Goal: Find contact information: Find contact information

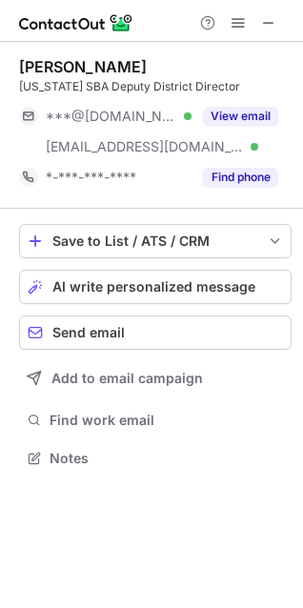
scroll to position [445, 303]
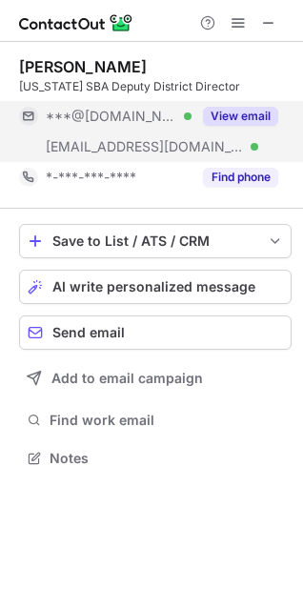
click at [231, 113] on button "View email" at bounding box center [240, 116] width 75 height 19
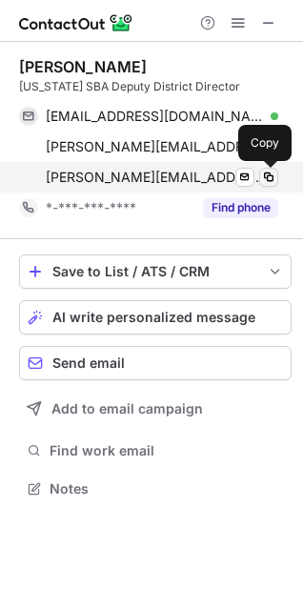
click at [269, 176] on span at bounding box center [268, 177] width 15 height 15
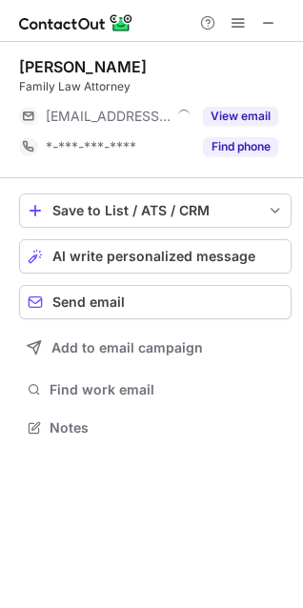
scroll to position [415, 303]
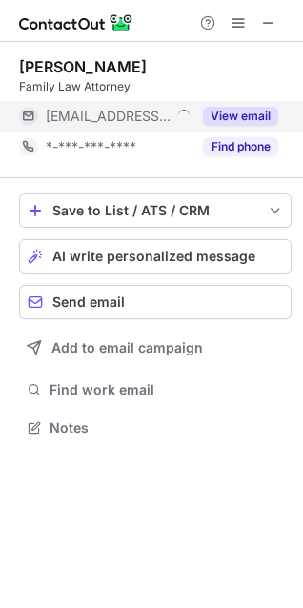
click at [251, 116] on button "View email" at bounding box center [240, 116] width 75 height 19
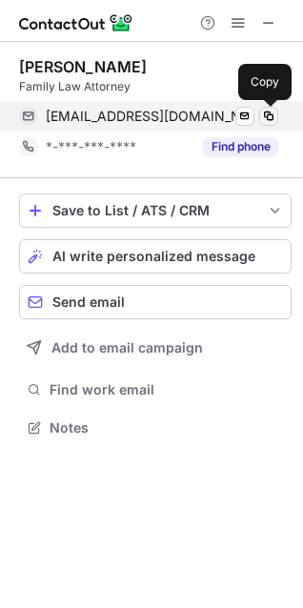
click at [274, 114] on span at bounding box center [268, 116] width 15 height 15
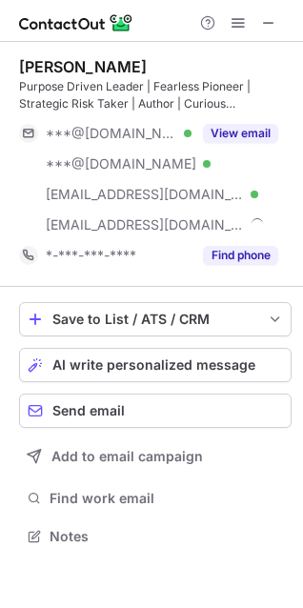
scroll to position [523, 303]
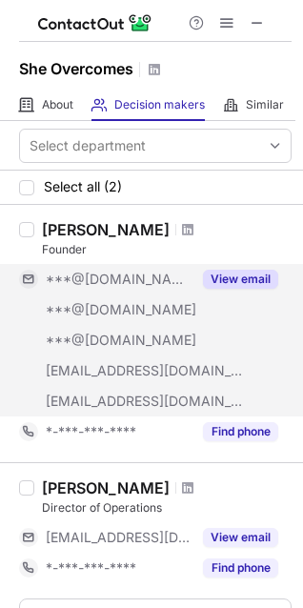
click at [248, 282] on button "View email" at bounding box center [240, 279] width 75 height 19
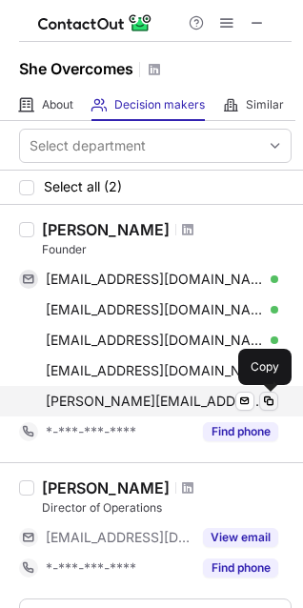
click at [263, 398] on span at bounding box center [268, 401] width 15 height 15
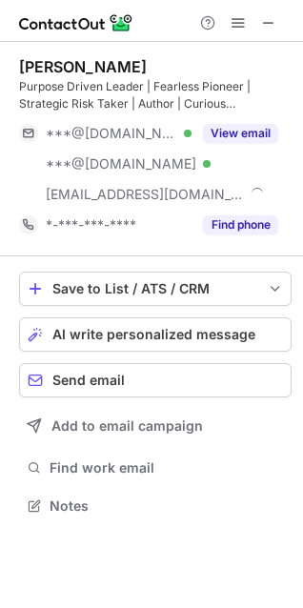
scroll to position [493, 303]
